Goal: Task Accomplishment & Management: Use online tool/utility

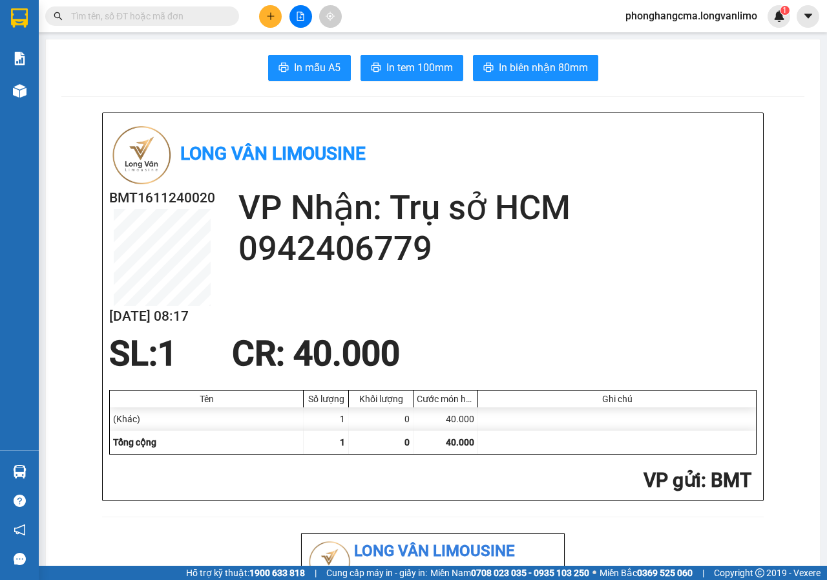
click at [297, 20] on icon "file-add" at bounding box center [300, 16] width 7 height 9
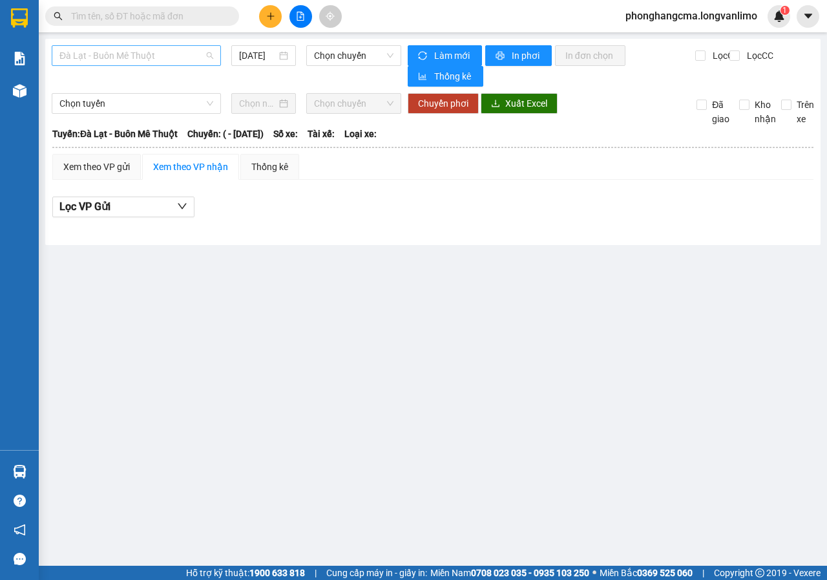
drag, startPoint x: 179, startPoint y: 60, endPoint x: 165, endPoint y: 74, distance: 19.7
click at [178, 59] on span "Đà Lạt - Buôn Mê Thuột" at bounding box center [136, 55] width 154 height 19
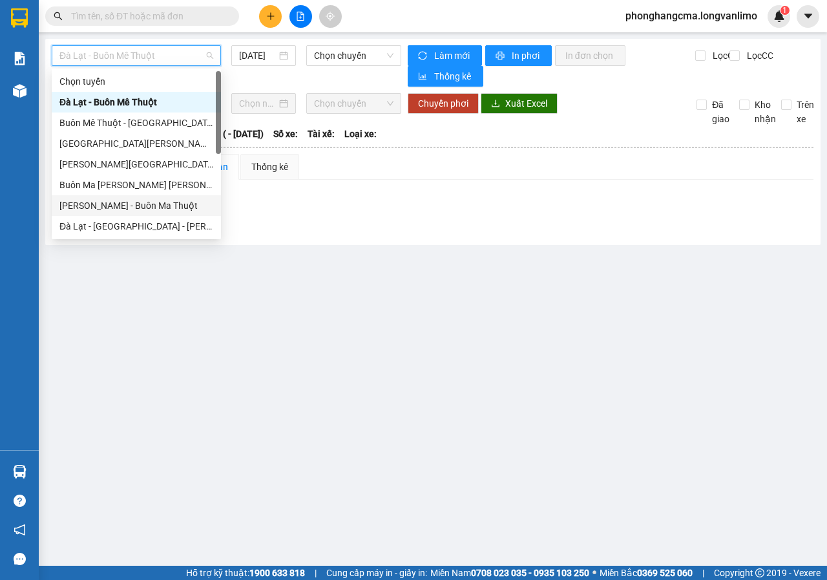
click at [109, 208] on div "[PERSON_NAME] - Buôn Ma Thuột" at bounding box center [136, 205] width 154 height 14
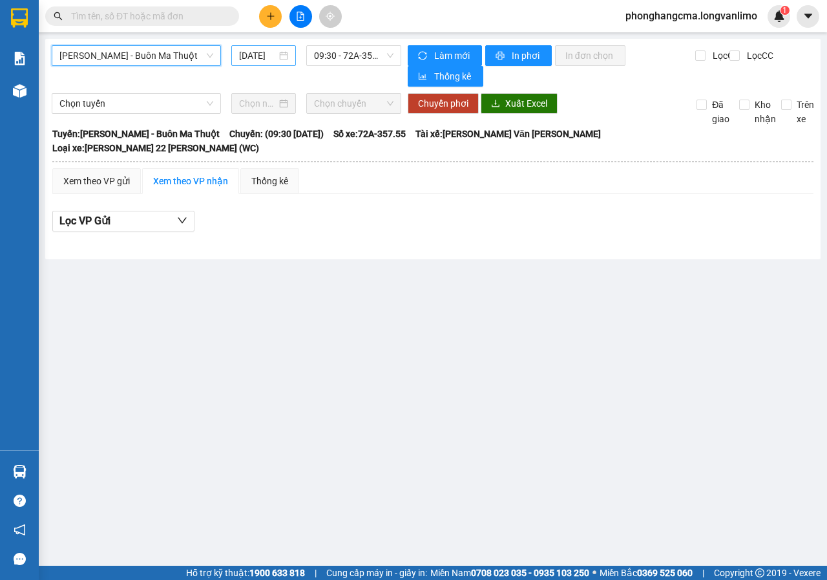
click at [280, 58] on div "[DATE]" at bounding box center [263, 55] width 49 height 14
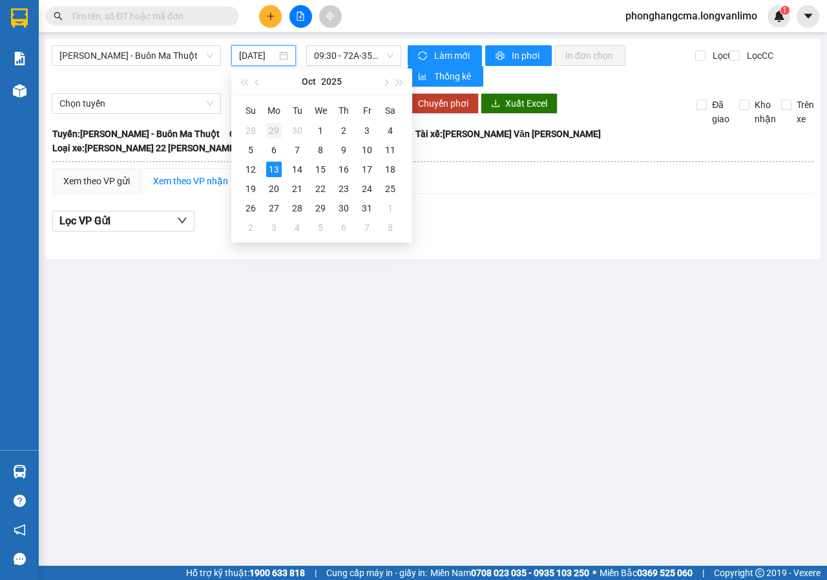
scroll to position [0, 8]
click at [249, 171] on div "12" at bounding box center [251, 170] width 16 height 16
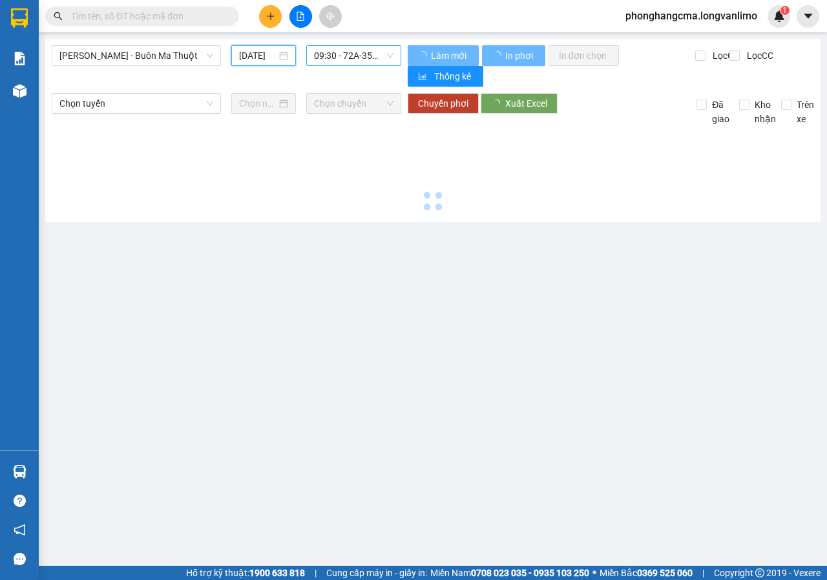
type input "[DATE]"
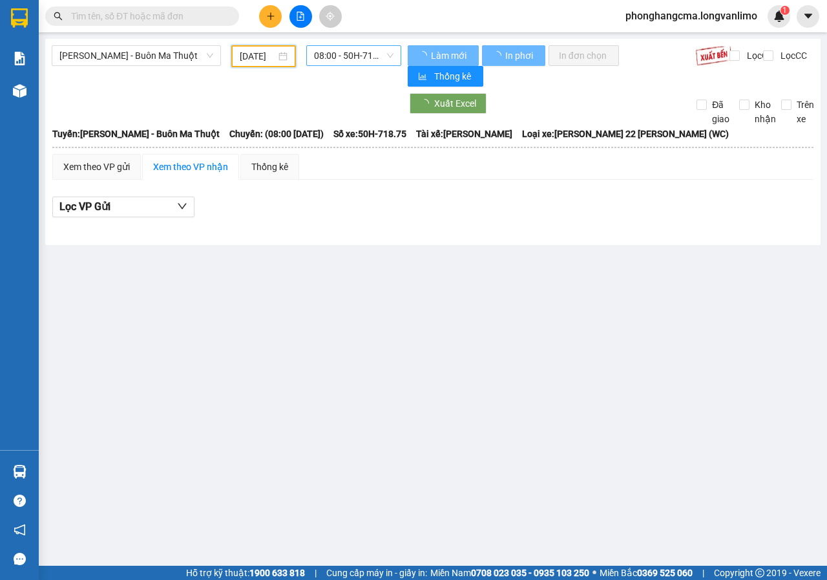
click at [348, 56] on span "08:00 - 50H-718.75" at bounding box center [353, 55] width 79 height 19
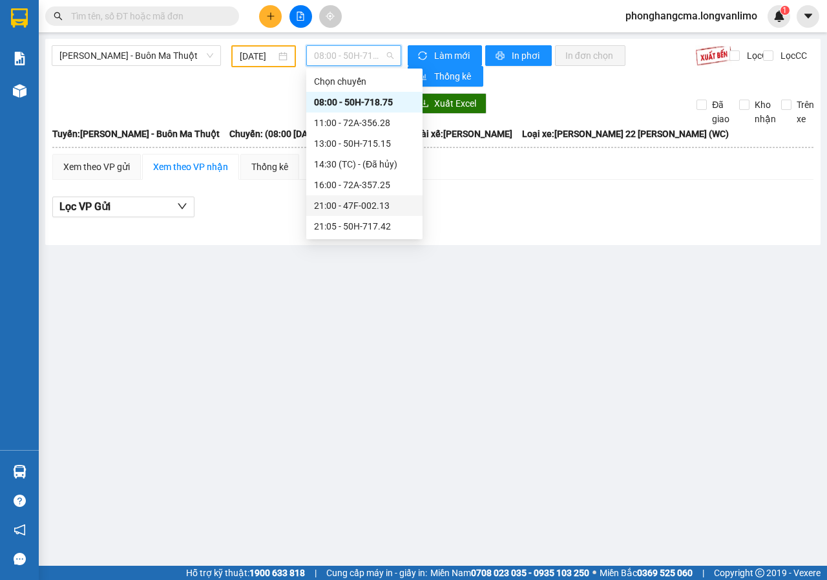
scroll to position [129, 0]
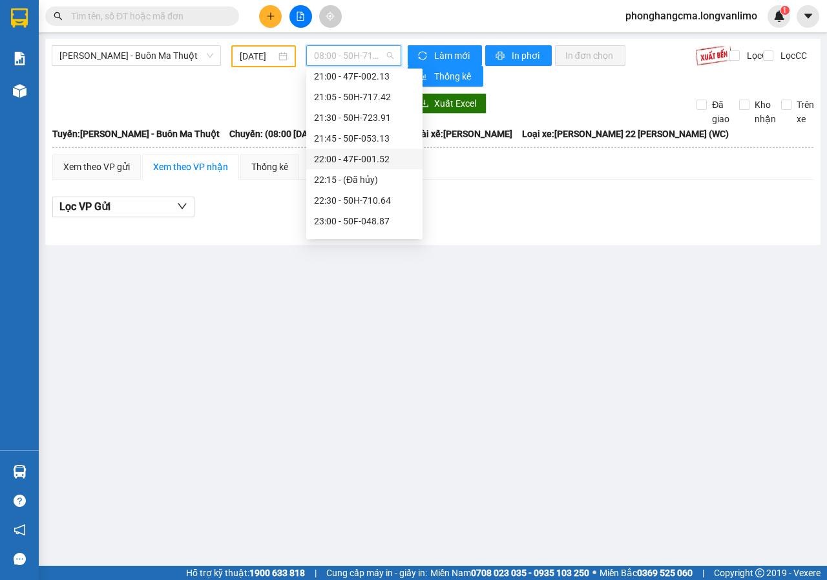
click at [349, 160] on div "22:00 - 47F-001.52" at bounding box center [364, 159] width 101 height 14
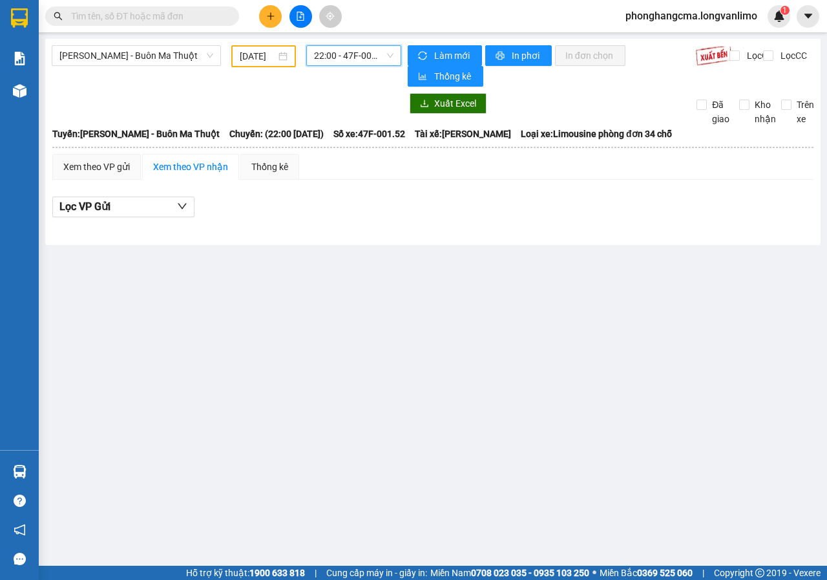
click at [347, 51] on span "22:00 - 47F-001.52" at bounding box center [353, 55] width 79 height 19
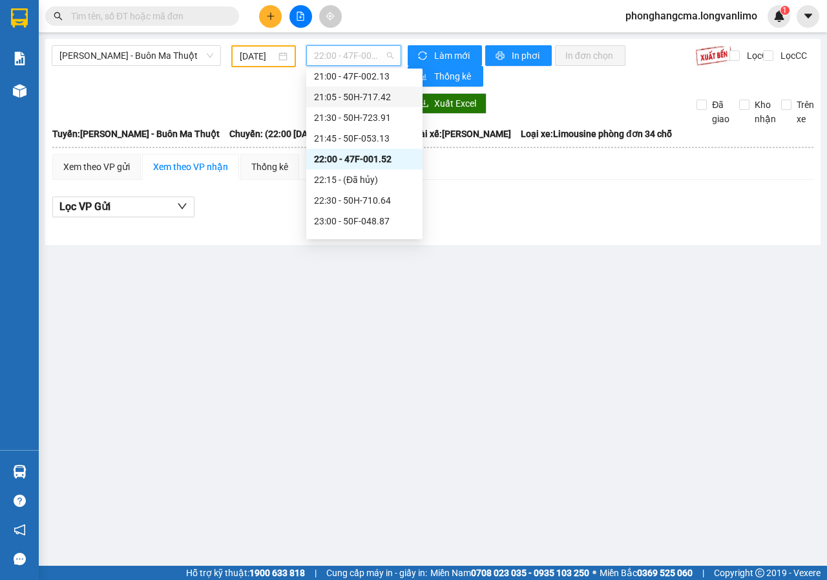
click at [359, 100] on div "21:05 - 50H-717.42" at bounding box center [364, 97] width 101 height 14
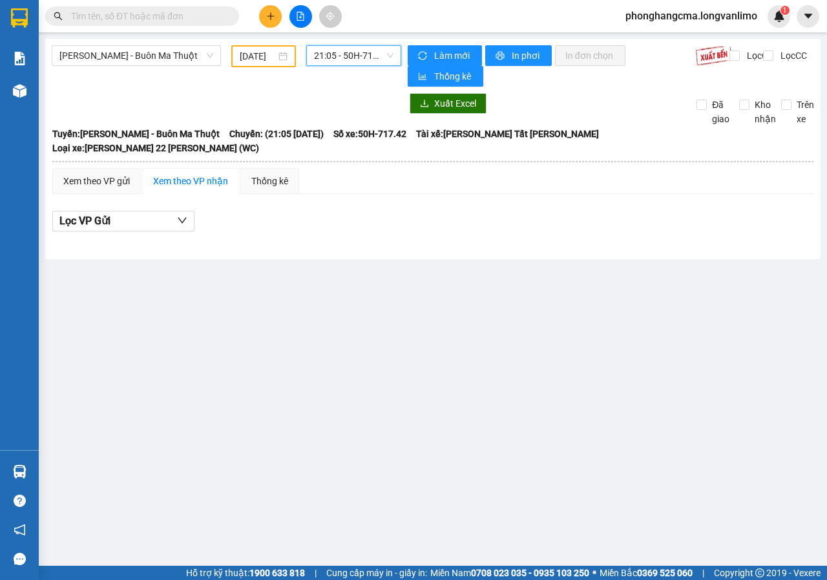
click at [359, 56] on span "21:05 - 50H-717.42" at bounding box center [353, 55] width 79 height 19
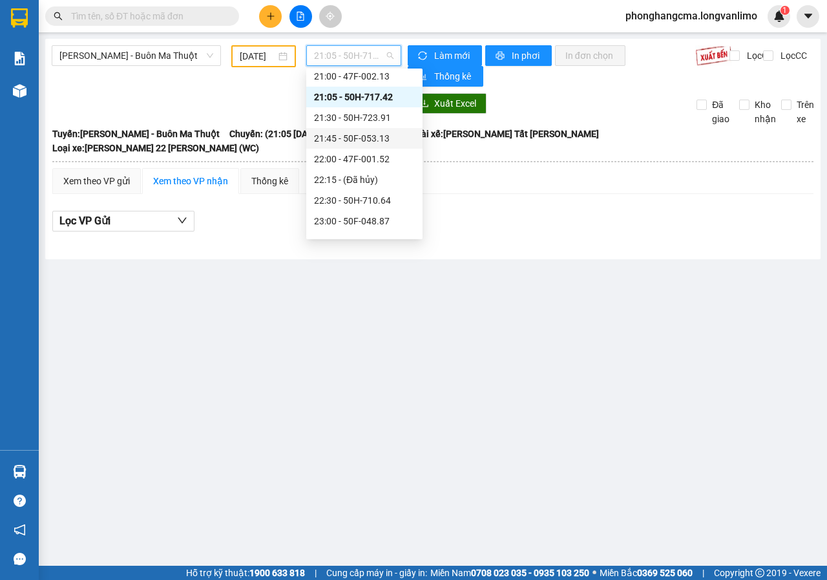
scroll to position [65, 0]
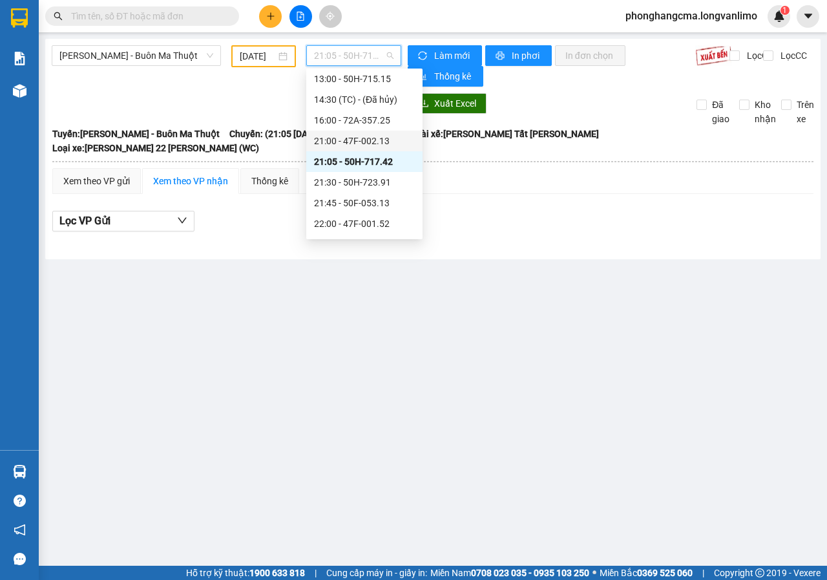
click at [348, 143] on div "21:00 - 47F-002.13" at bounding box center [364, 141] width 101 height 14
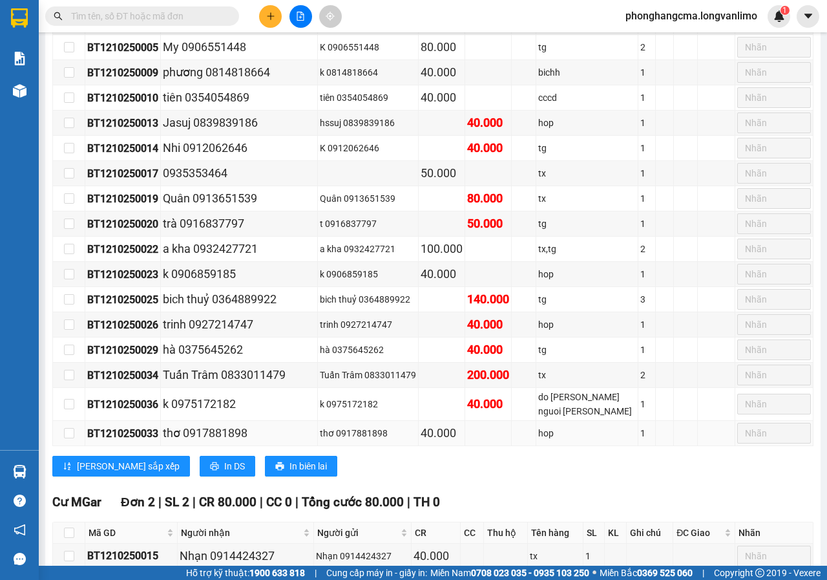
scroll to position [928, 0]
